Goal: Check status: Check status

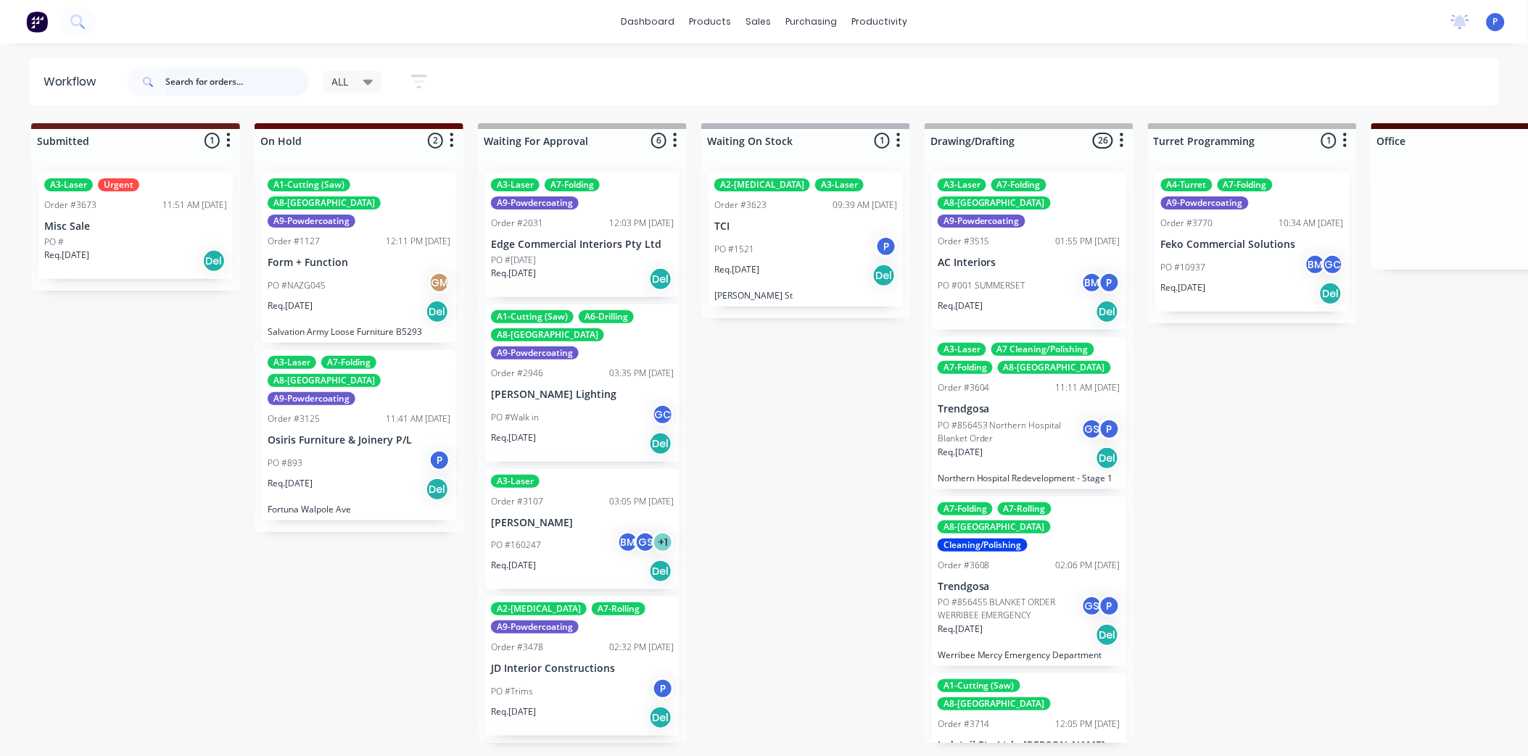
click at [255, 80] on input "text" at bounding box center [237, 81] width 144 height 29
click at [258, 82] on input "text" at bounding box center [237, 81] width 144 height 29
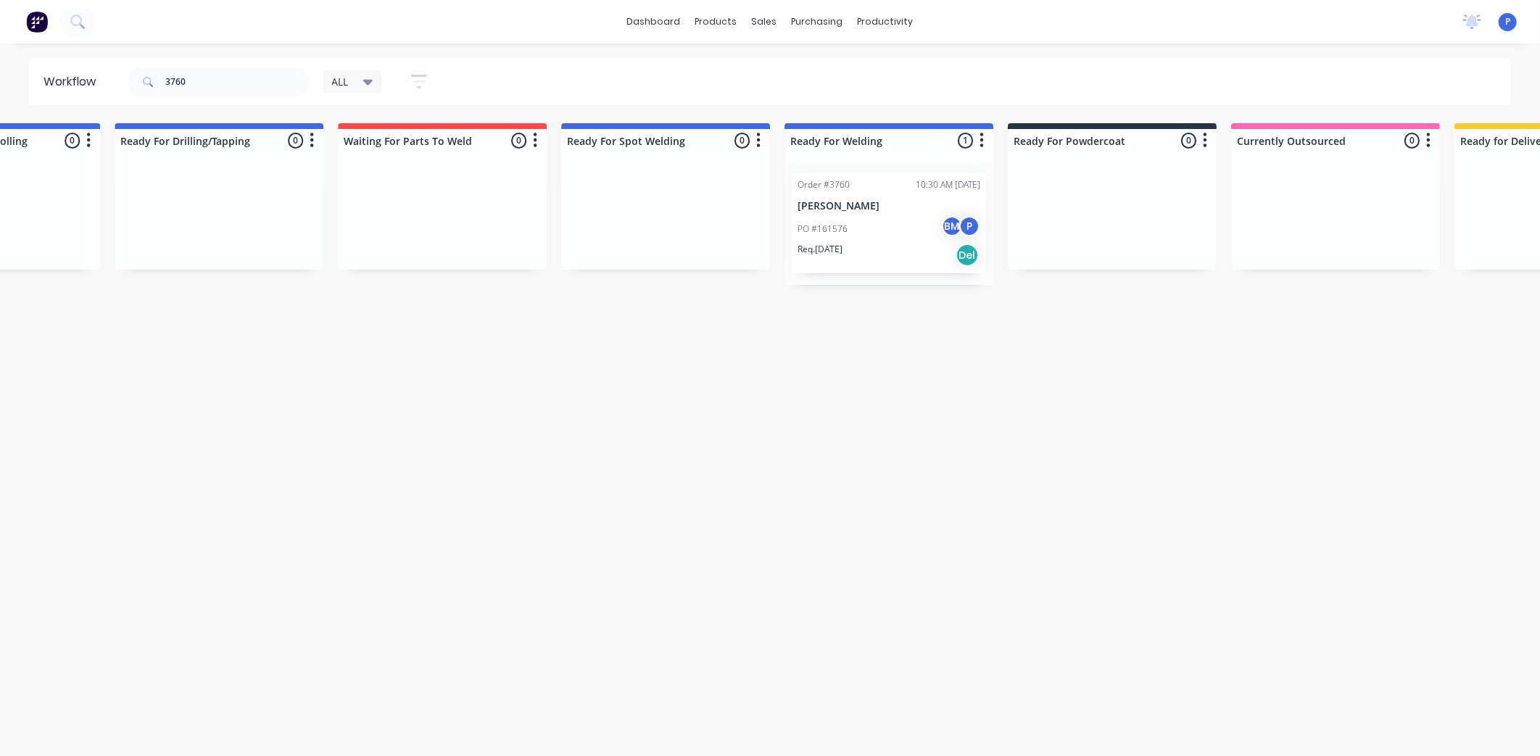
scroll to position [0, 2798]
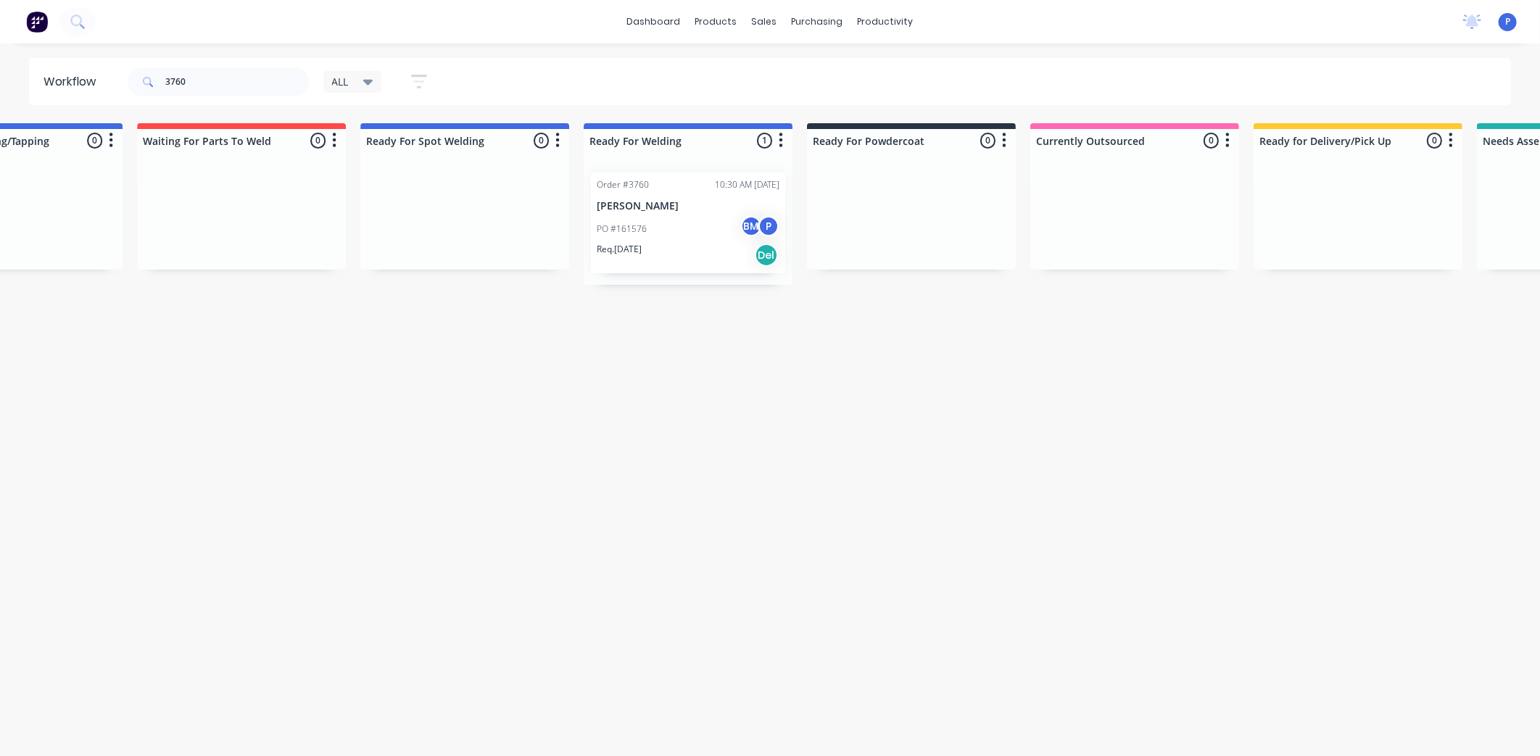
drag, startPoint x: 526, startPoint y: 437, endPoint x: 628, endPoint y: 441, distance: 102.3
click at [685, 234] on div "PO #161576 BM P" at bounding box center [688, 229] width 183 height 28
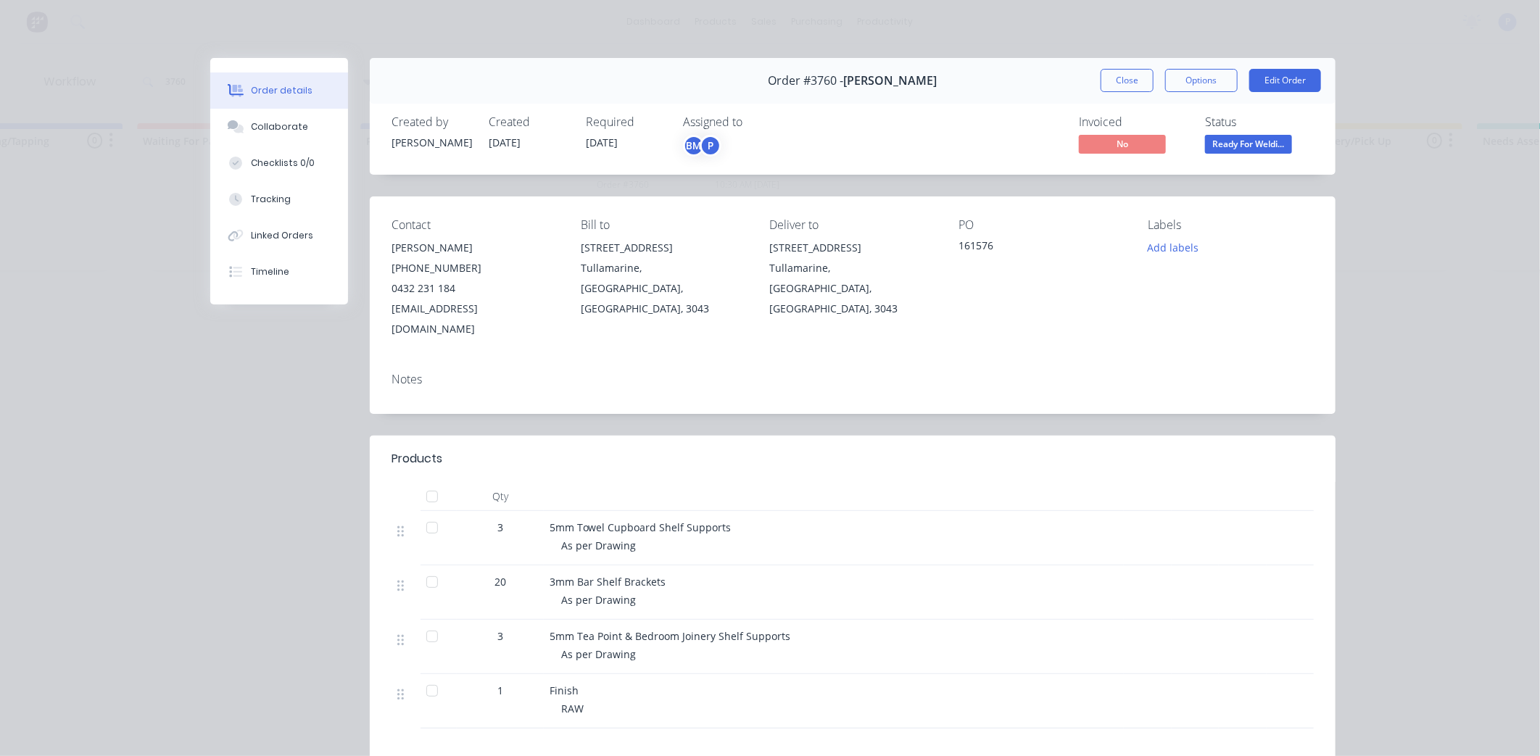
click at [426, 513] on div at bounding box center [432, 527] width 29 height 29
click at [429, 622] on div at bounding box center [432, 636] width 29 height 29
click at [257, 197] on div "Tracking" at bounding box center [271, 199] width 40 height 13
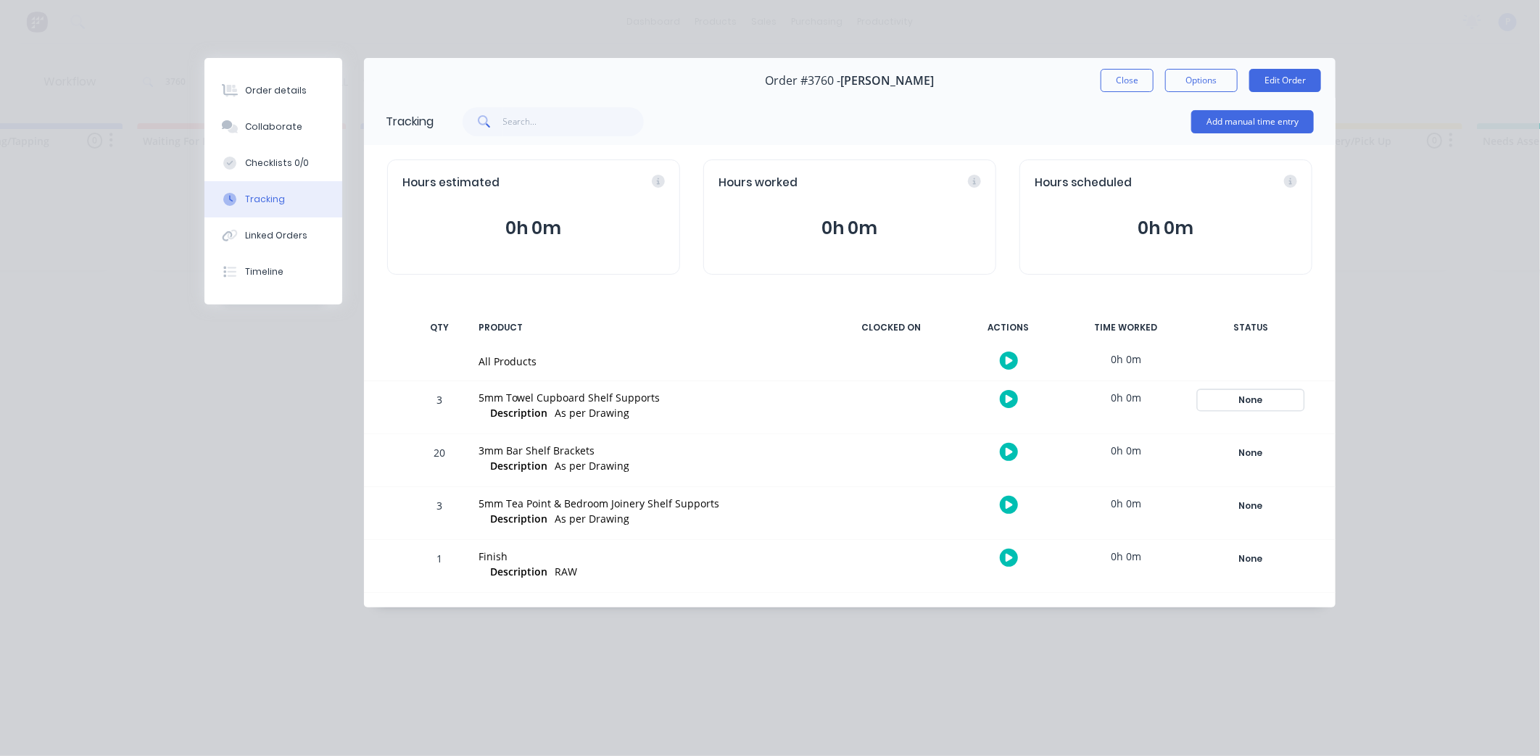
click at [1252, 399] on div "None" at bounding box center [1251, 400] width 104 height 19
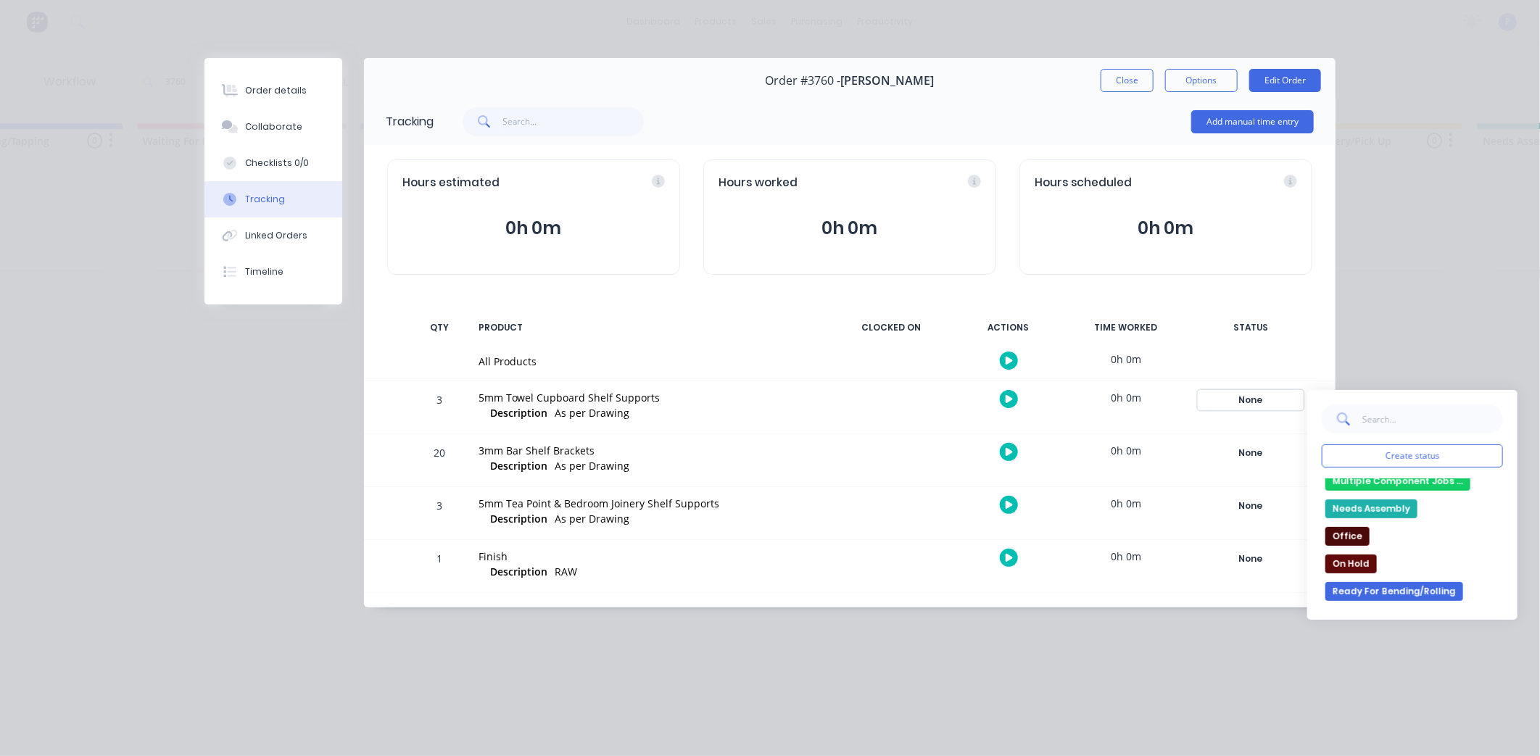
scroll to position [161, 0]
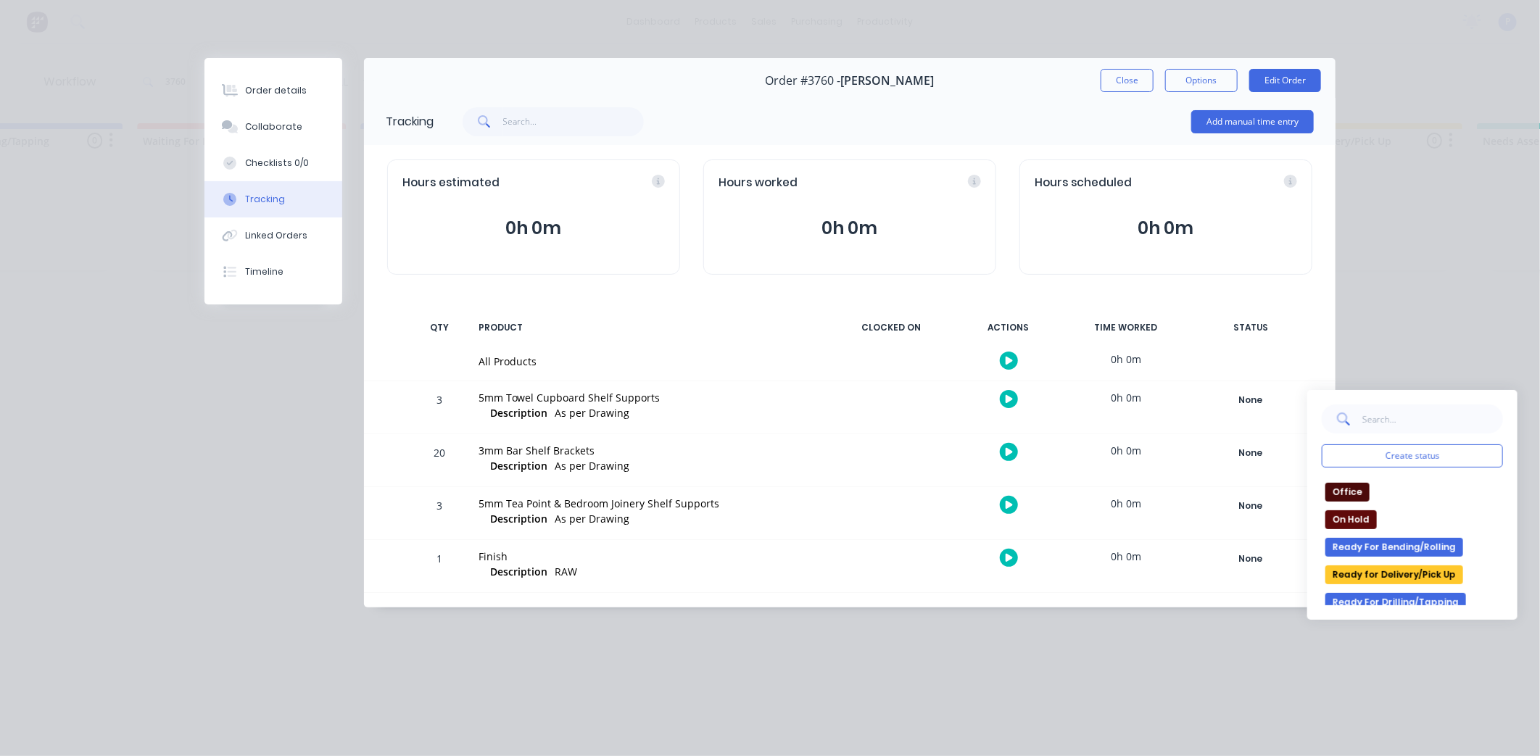
click at [1403, 575] on button "Ready for Delivery/Pick Up" at bounding box center [1395, 575] width 138 height 19
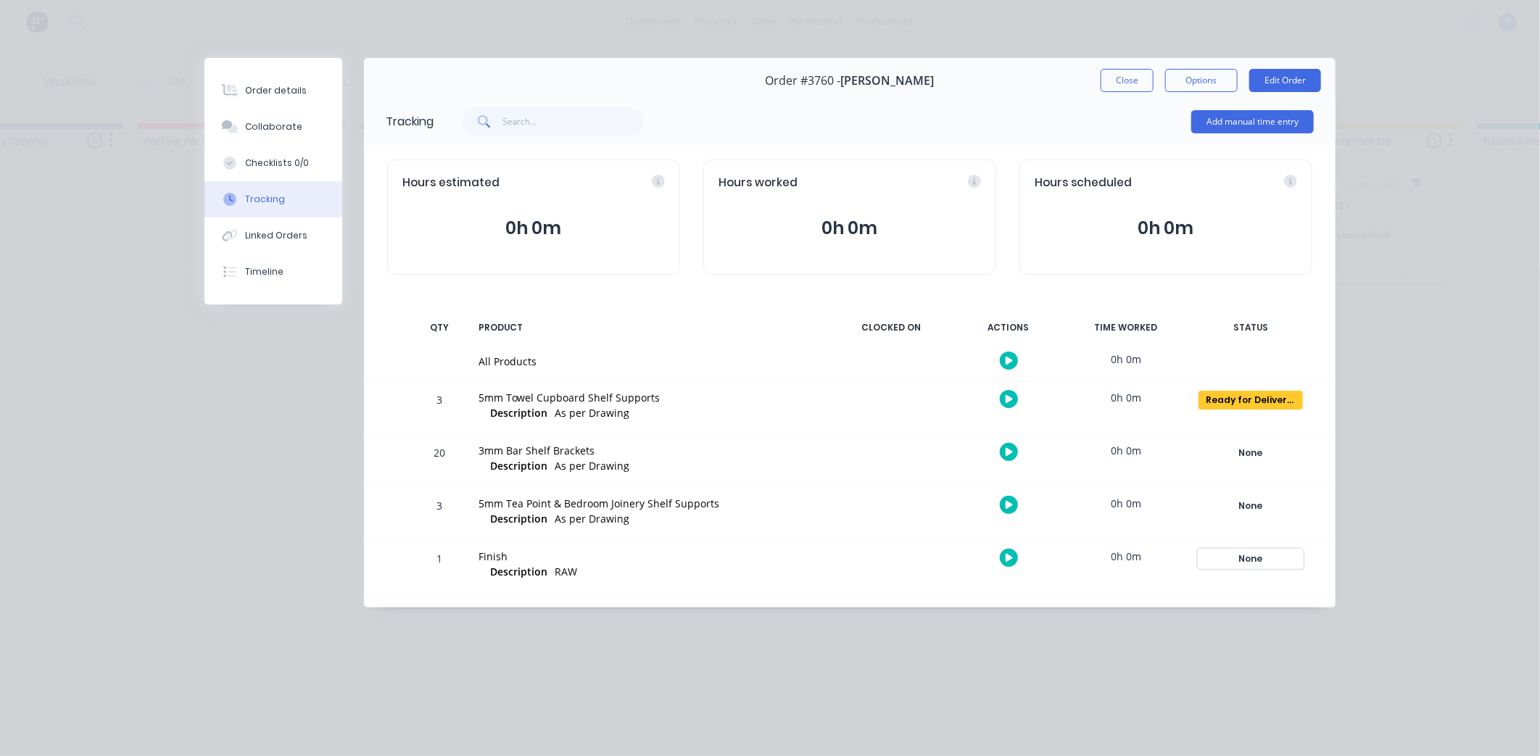
click at [1258, 560] on div "None" at bounding box center [1251, 559] width 104 height 19
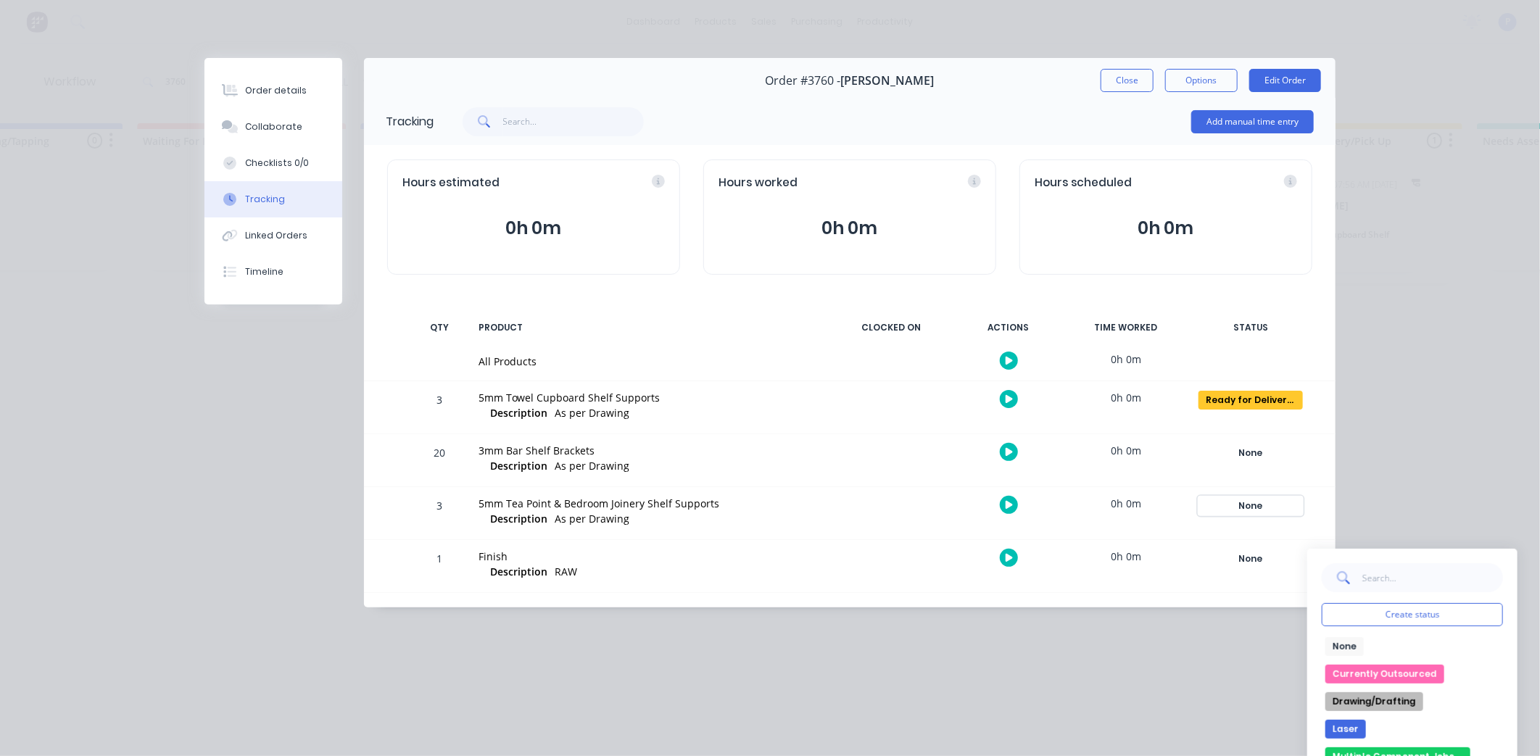
click at [1242, 508] on div "None" at bounding box center [1251, 506] width 104 height 19
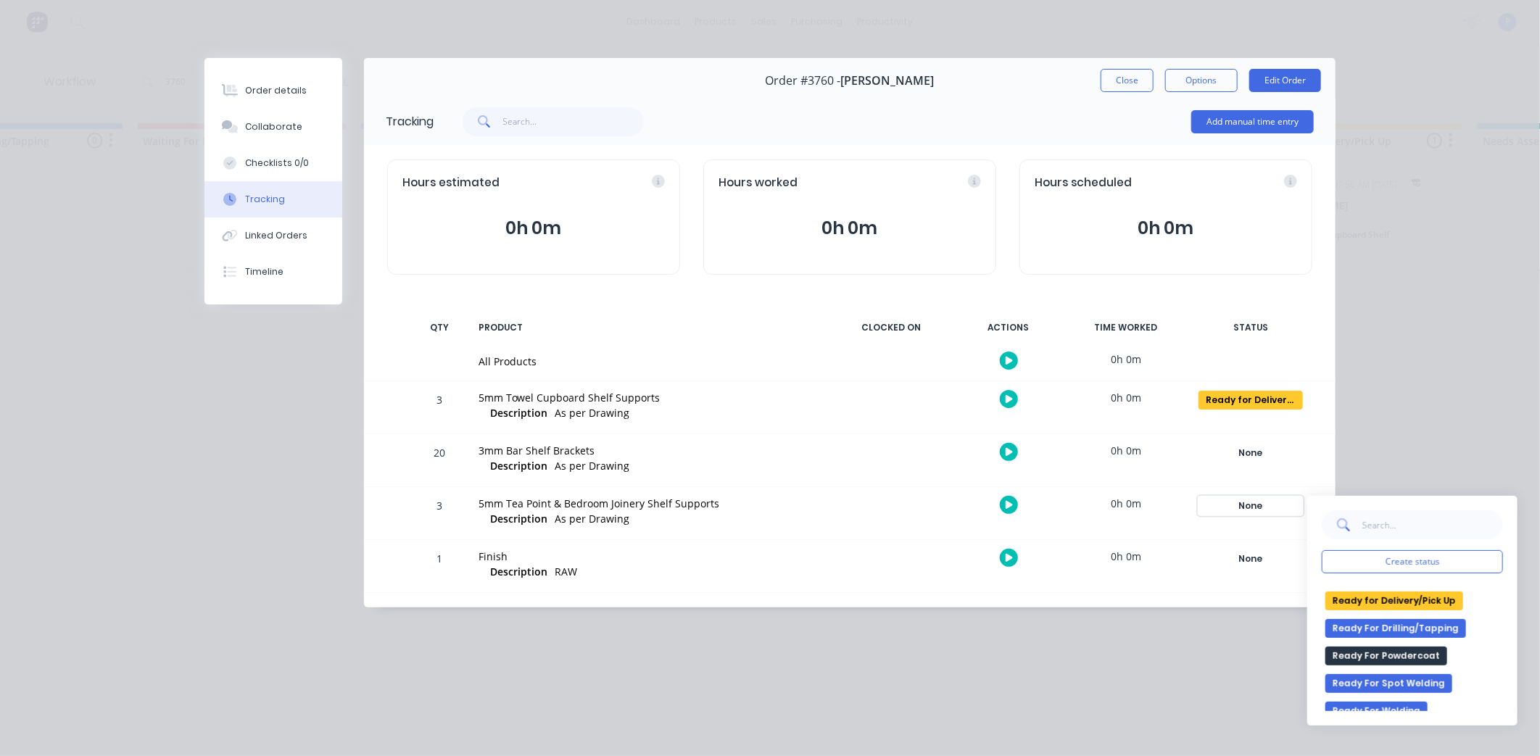
scroll to position [242, 0]
click at [1390, 598] on button "Ready for Delivery/Pick Up" at bounding box center [1395, 600] width 138 height 19
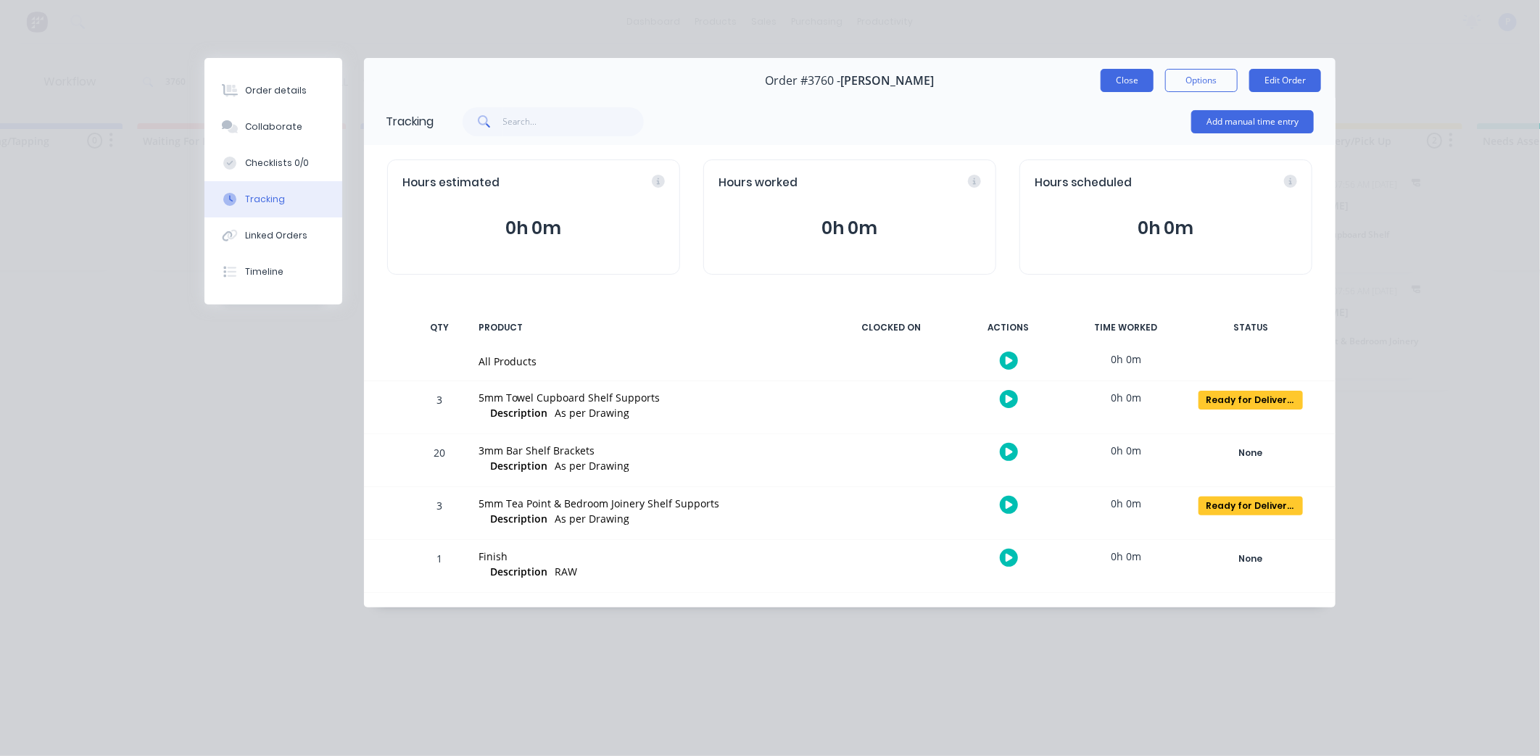
click at [1134, 86] on button "Close" at bounding box center [1127, 80] width 53 height 23
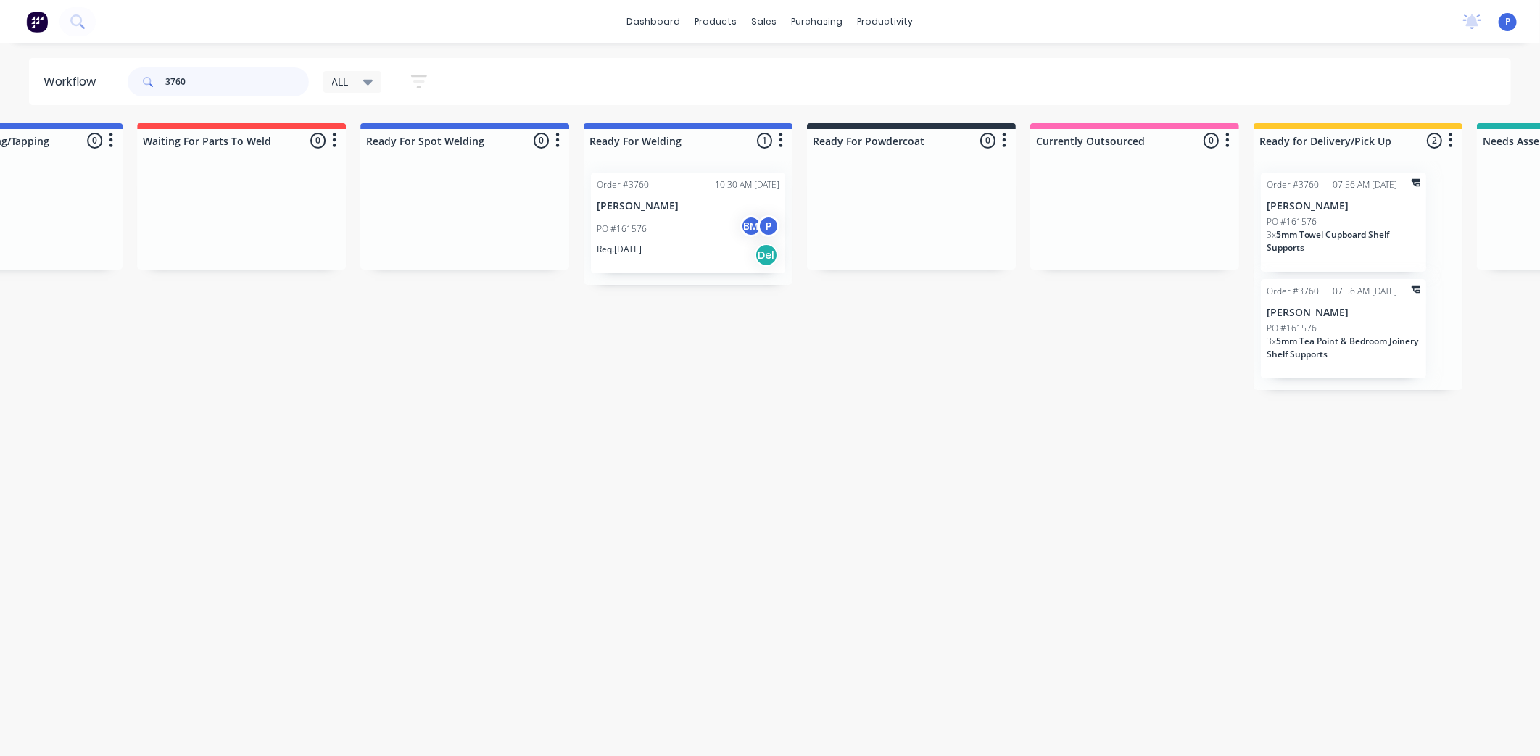
drag, startPoint x: 281, startPoint y: 85, endPoint x: 273, endPoint y: 85, distance: 8.0
click at [274, 85] on input "3760" at bounding box center [237, 81] width 144 height 29
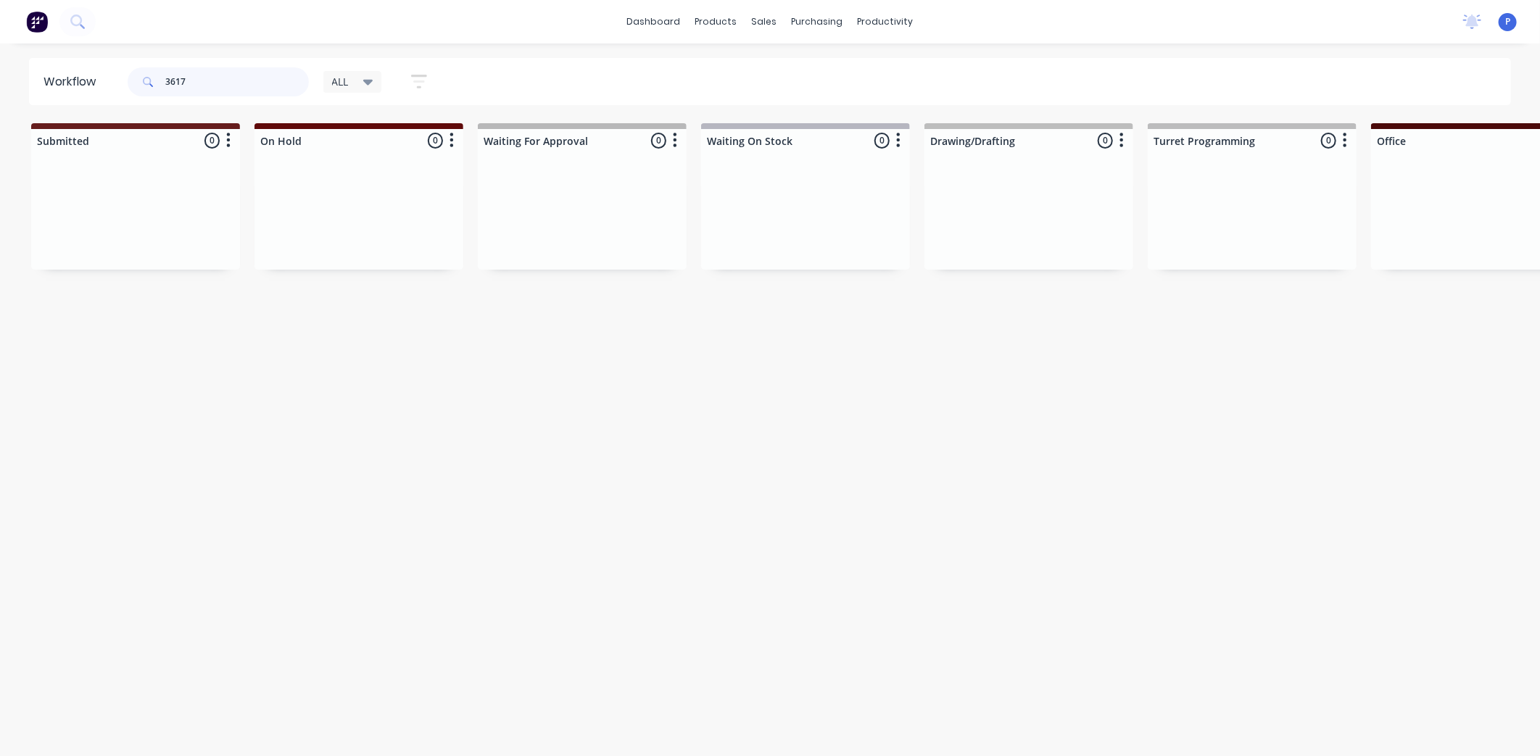
scroll to position [0, 1004]
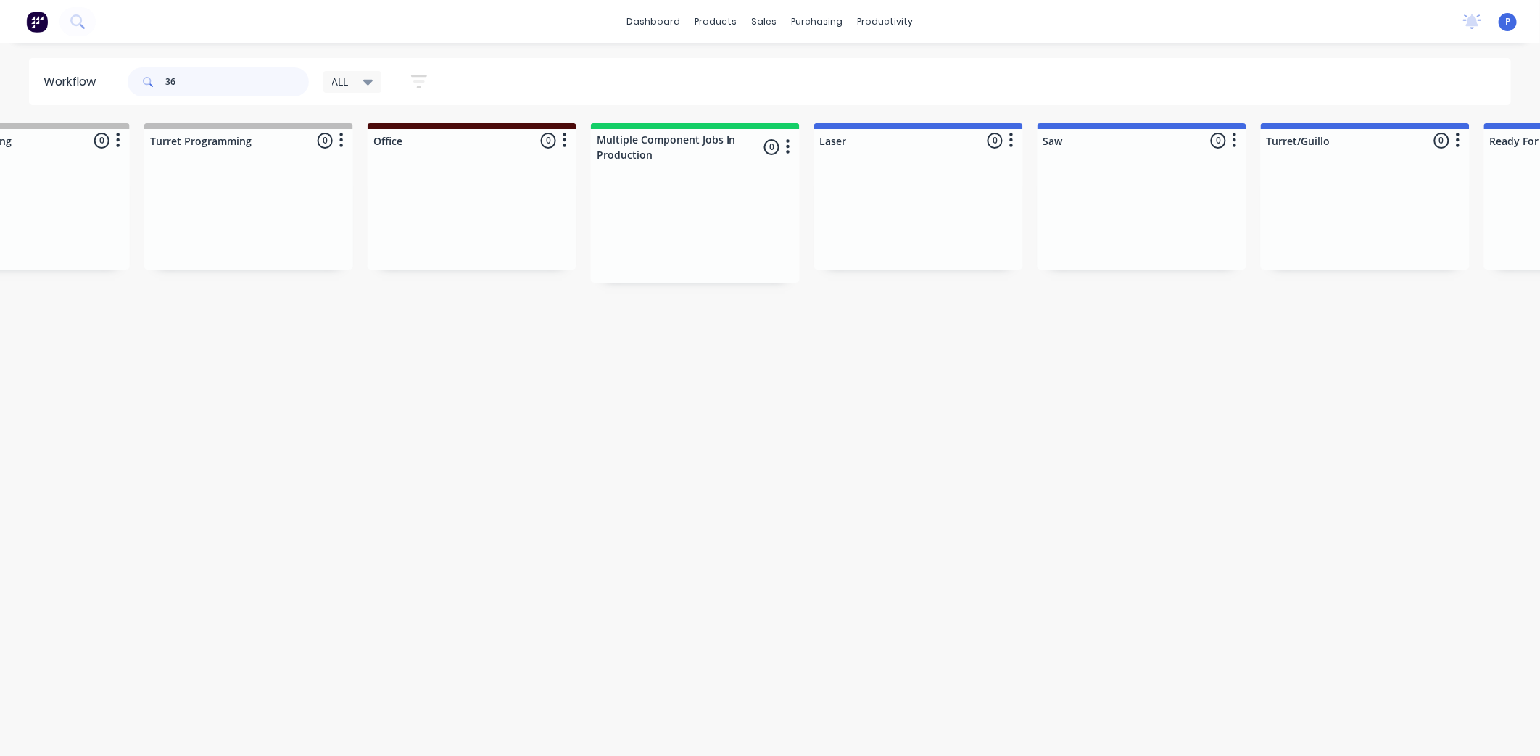
type input "3"
type input "3760"
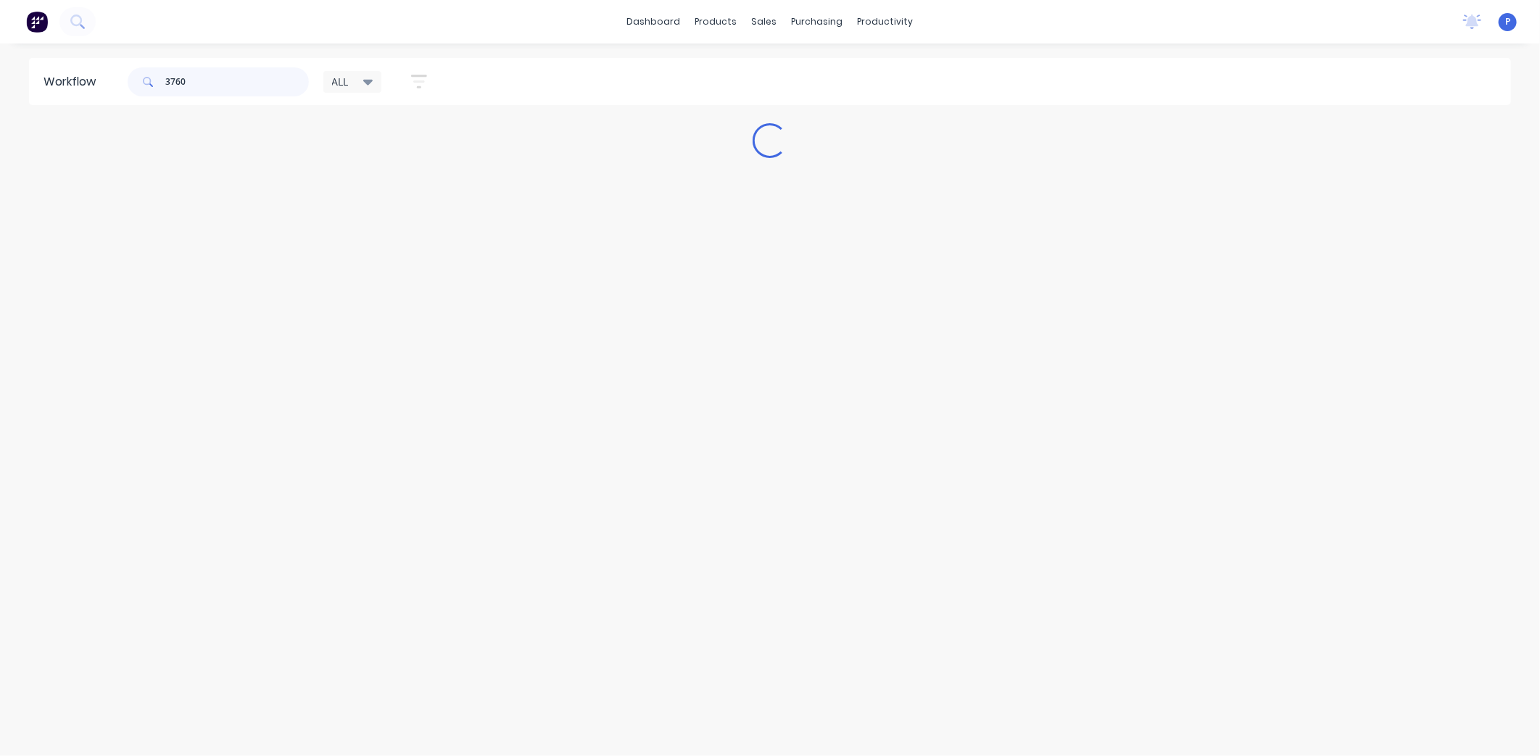
scroll to position [0, 0]
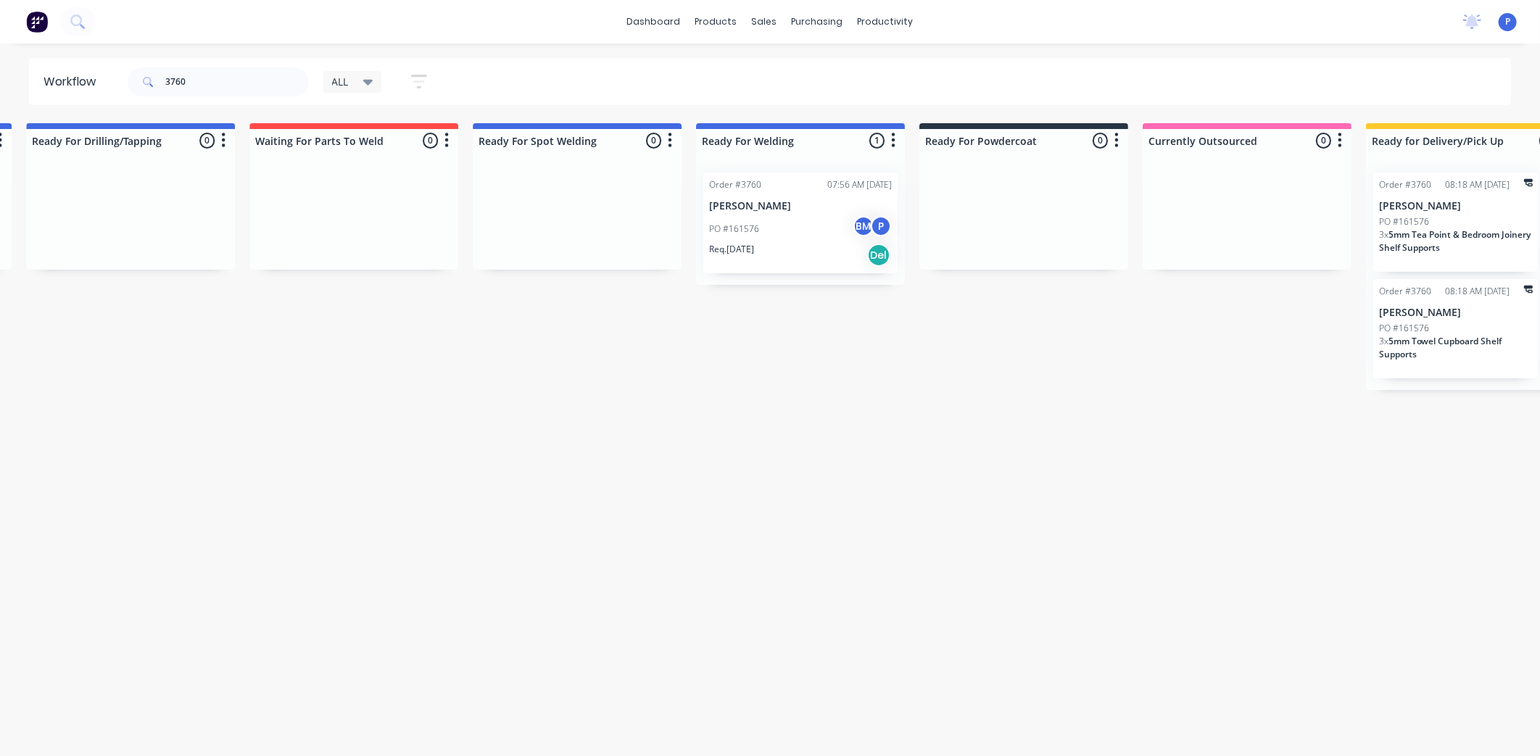
drag, startPoint x: 486, startPoint y: 358, endPoint x: 582, endPoint y: 364, distance: 96.6
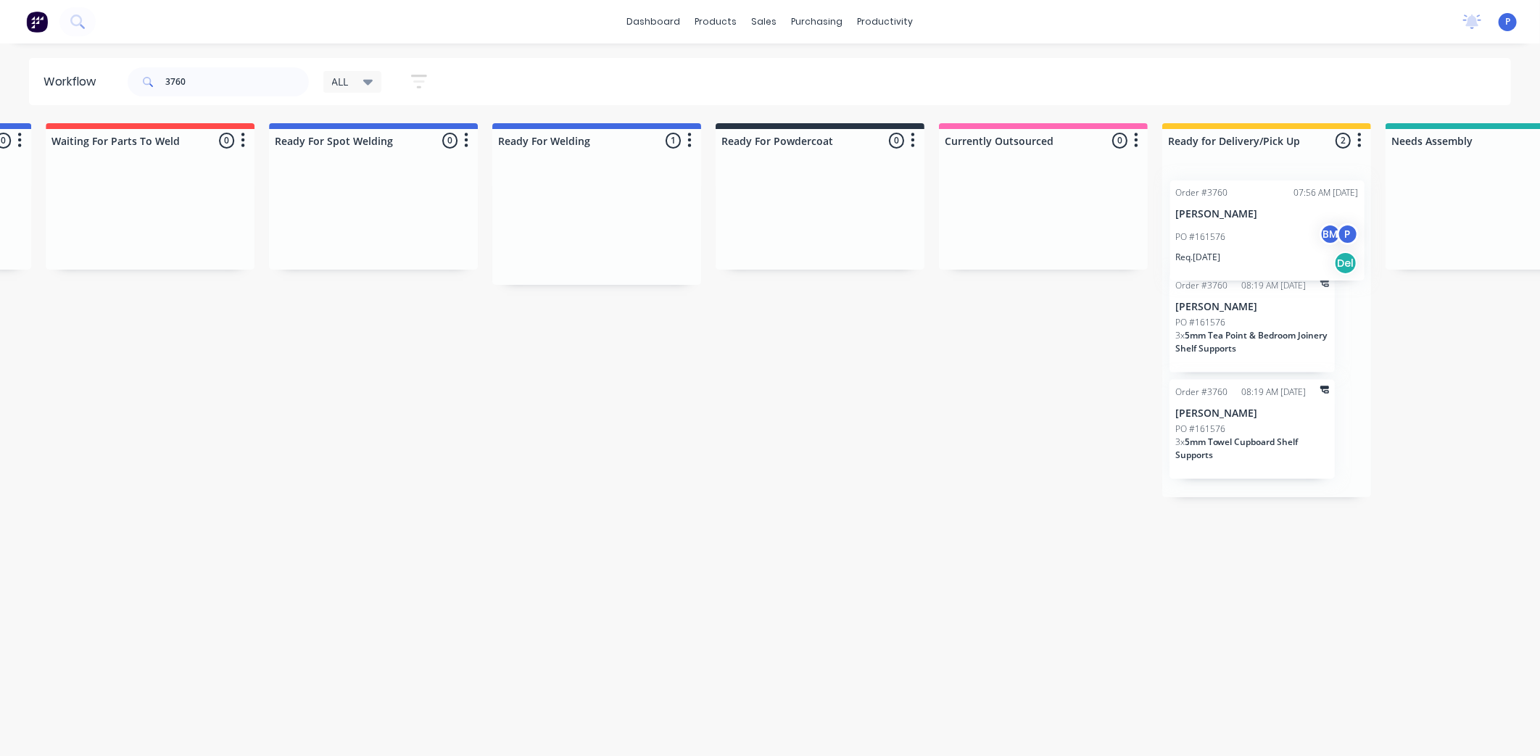
drag, startPoint x: 646, startPoint y: 213, endPoint x: 1292, endPoint y: 219, distance: 645.5
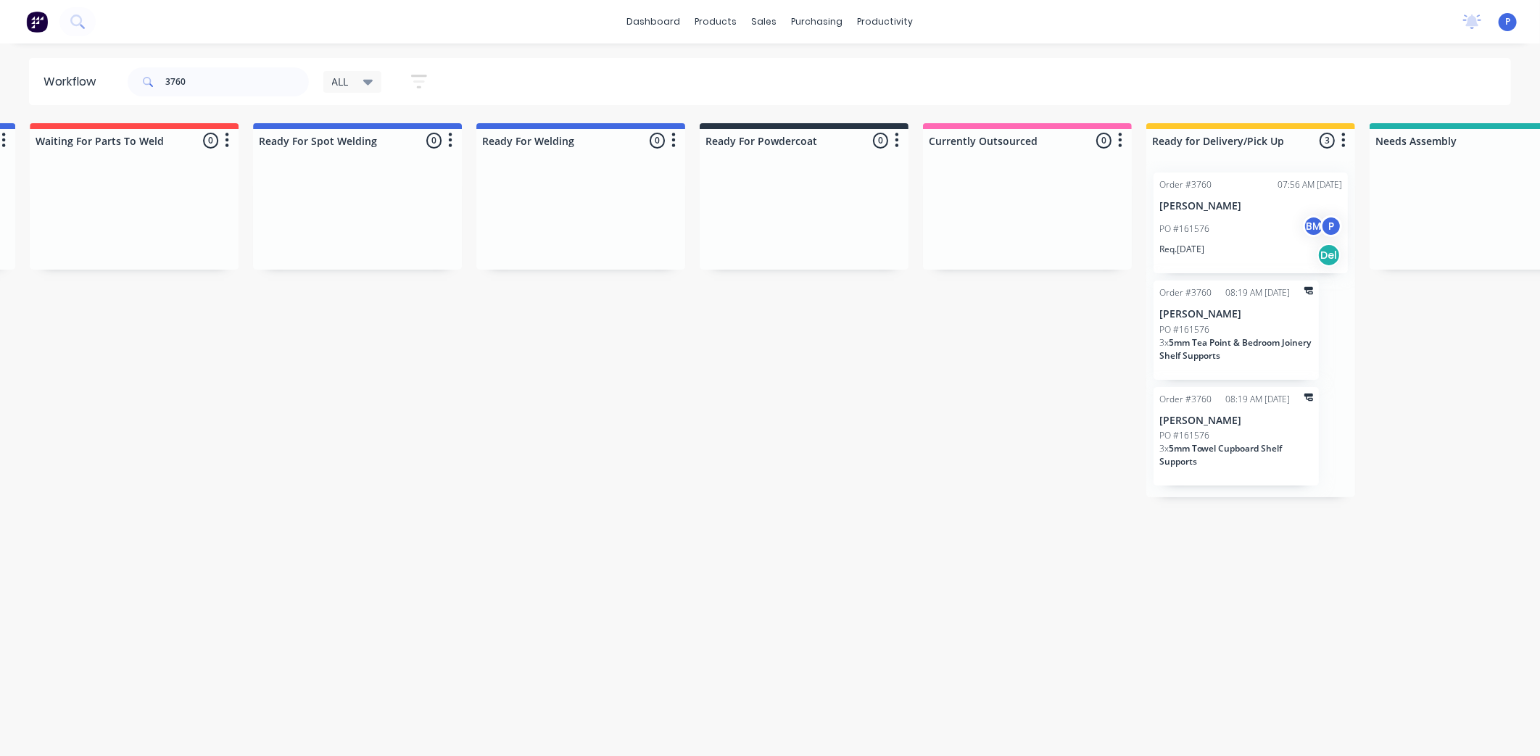
click at [1287, 219] on div "PO #161576 BM P" at bounding box center [1251, 229] width 183 height 28
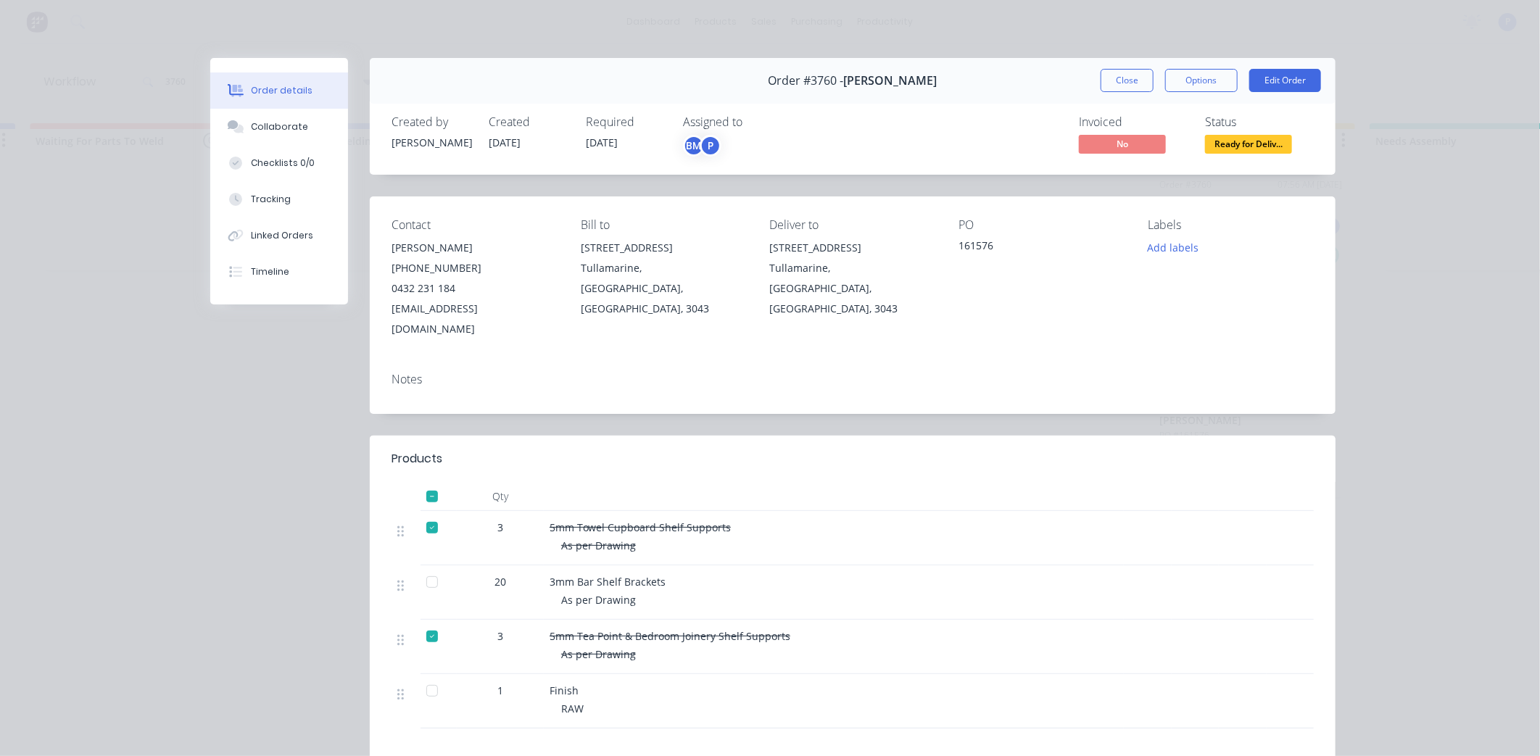
click at [424, 568] on div at bounding box center [432, 582] width 29 height 29
click at [259, 204] on div "Tracking" at bounding box center [271, 199] width 40 height 13
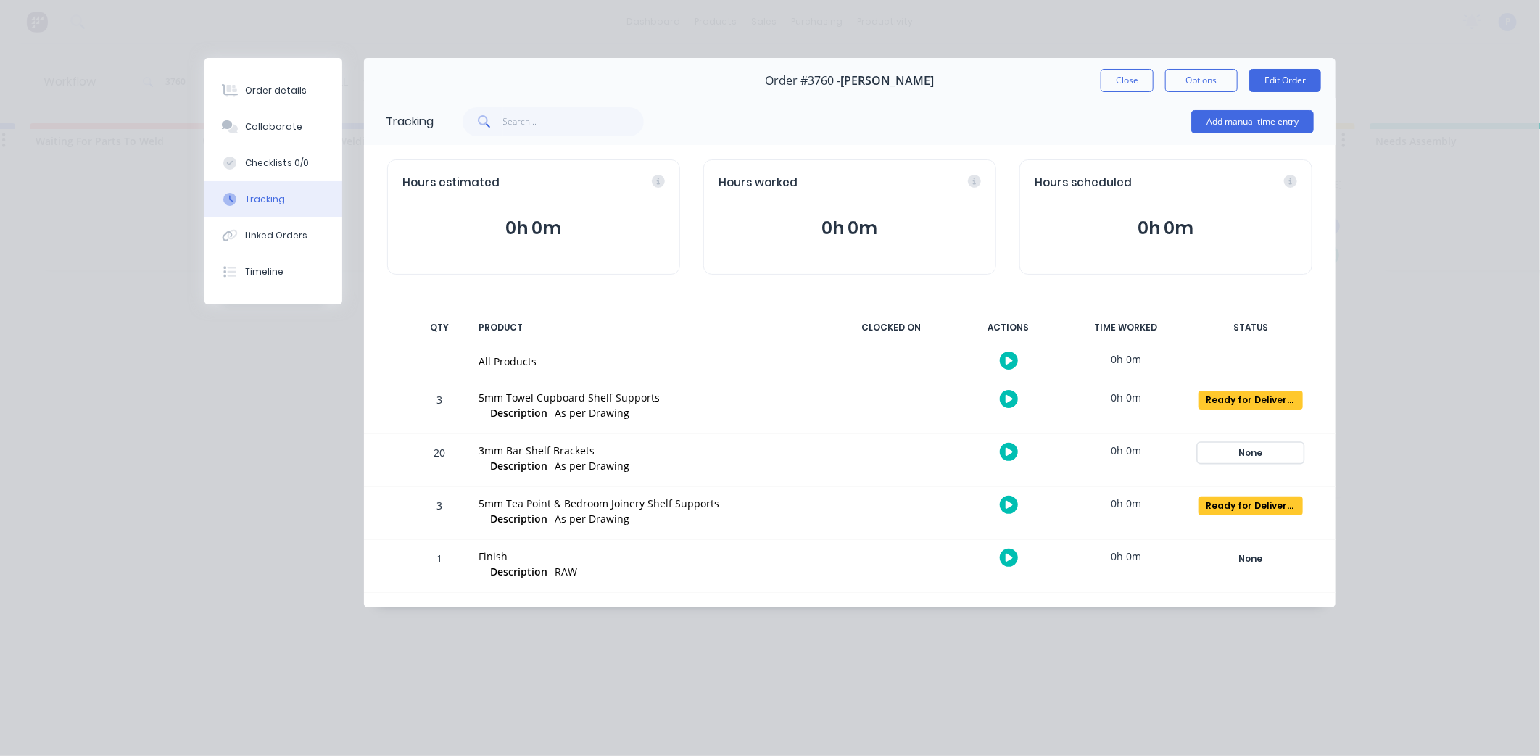
click at [1253, 446] on div "None" at bounding box center [1251, 453] width 104 height 19
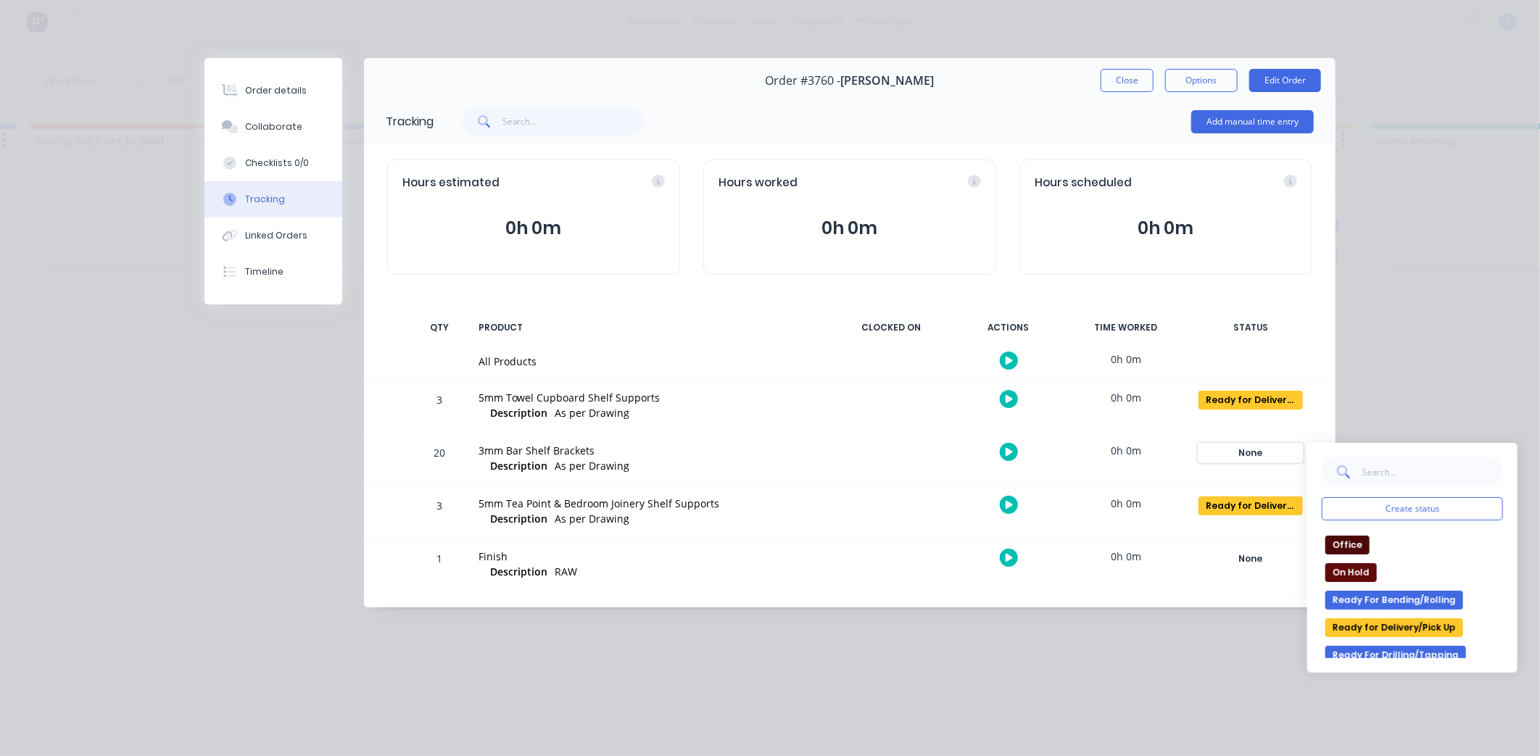
scroll to position [242, 0]
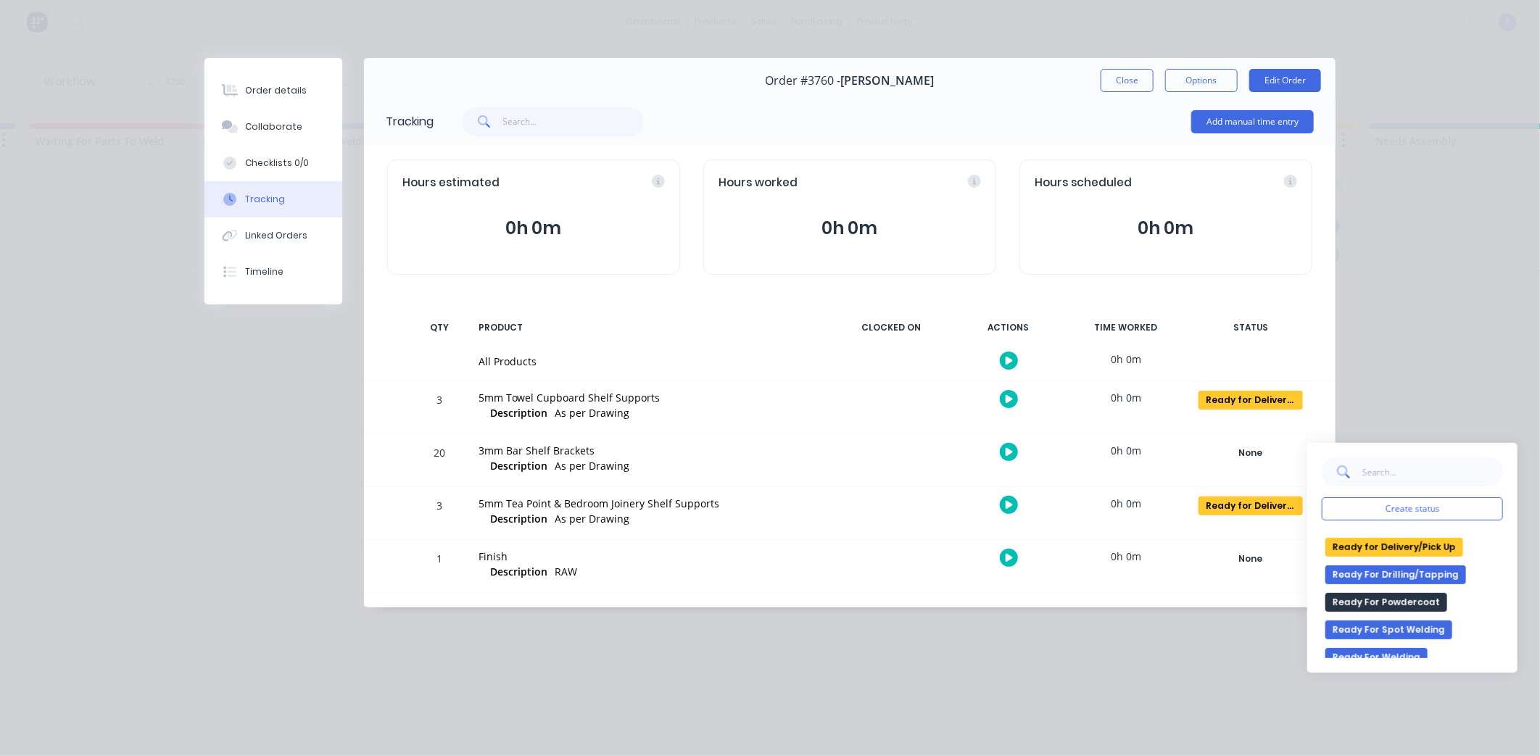
click at [1351, 553] on button "Ready for Delivery/Pick Up" at bounding box center [1395, 547] width 138 height 19
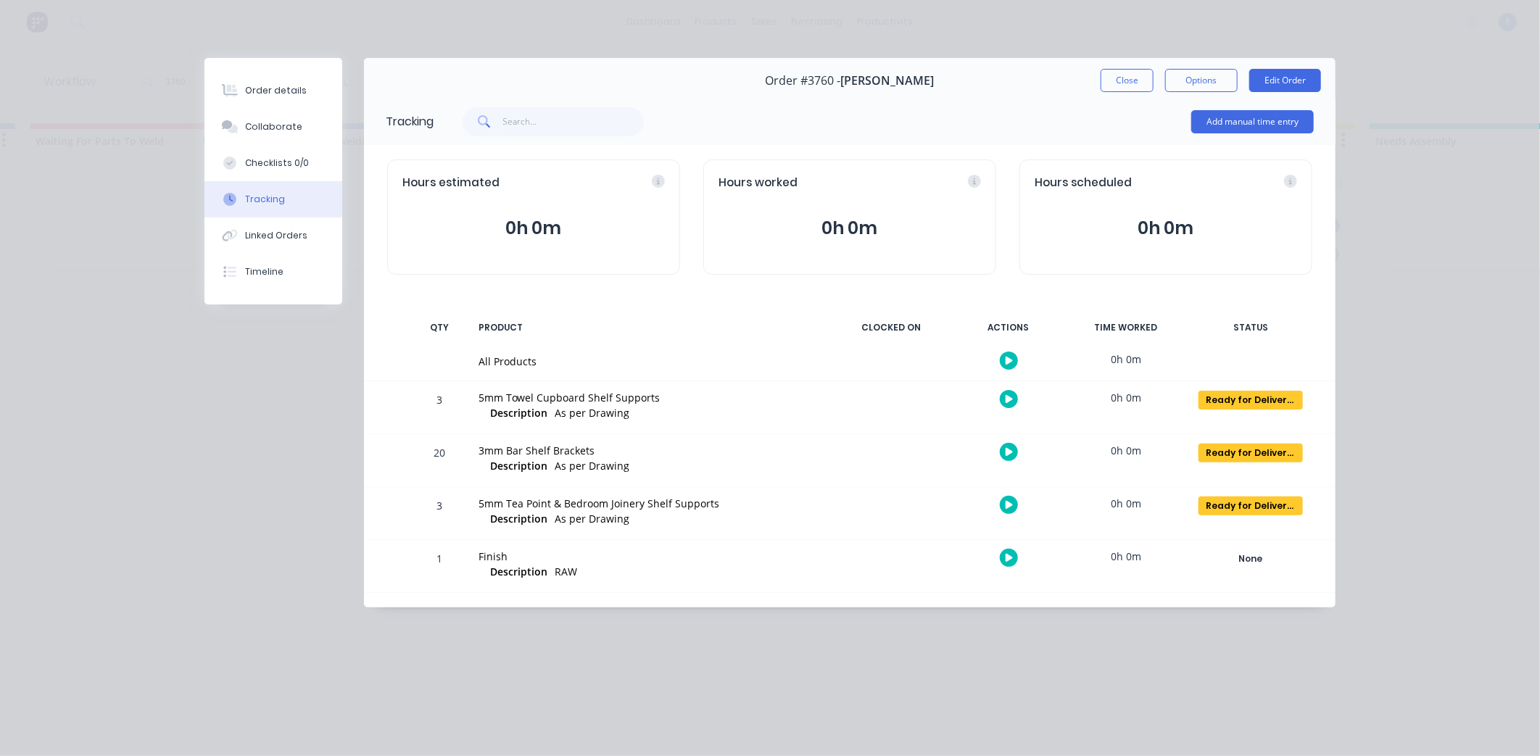
click at [1126, 88] on button "Close" at bounding box center [1127, 80] width 53 height 23
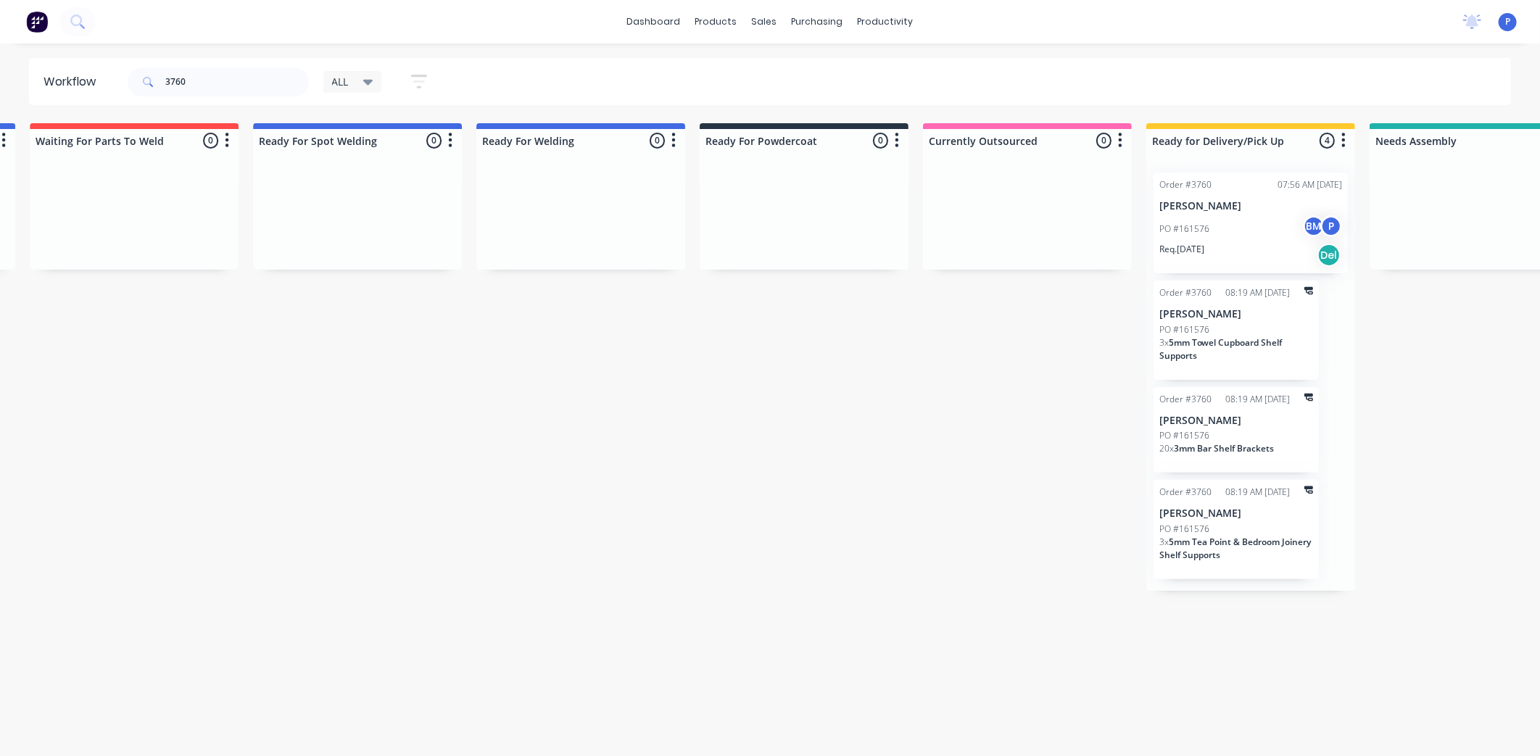
click at [1223, 220] on div "PO #161576 BM P" at bounding box center [1251, 229] width 183 height 28
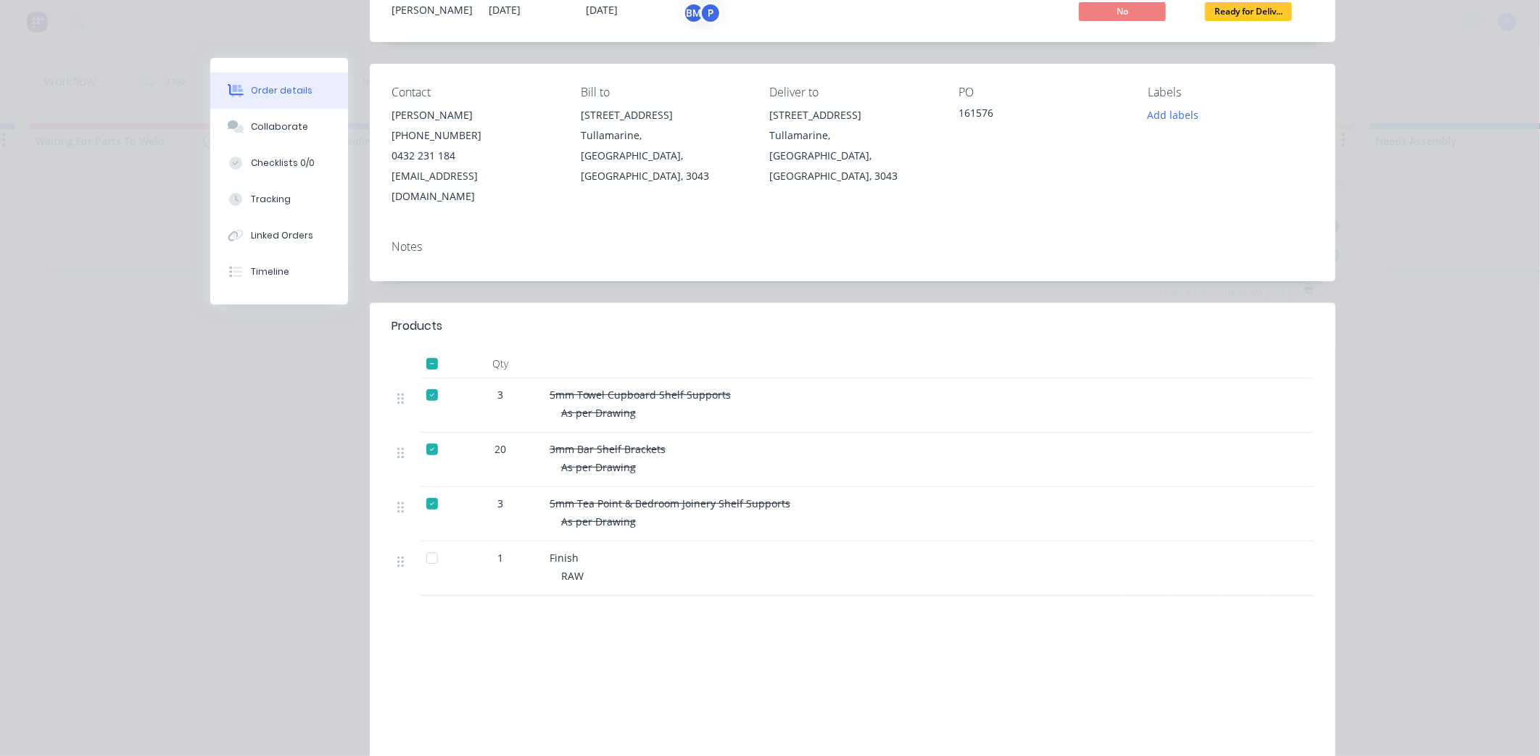
scroll to position [161, 0]
